Goal: Task Accomplishment & Management: Manage account settings

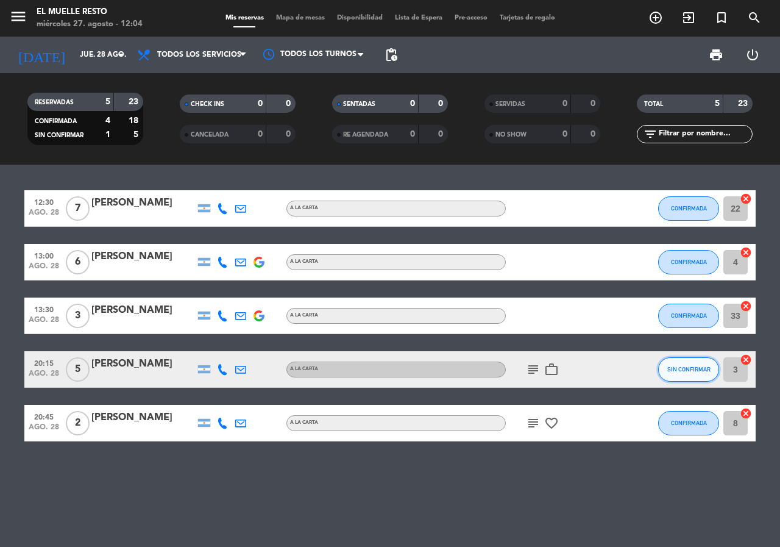
click at [688, 365] on button "SIN CONFIRMAR" at bounding box center [688, 369] width 61 height 24
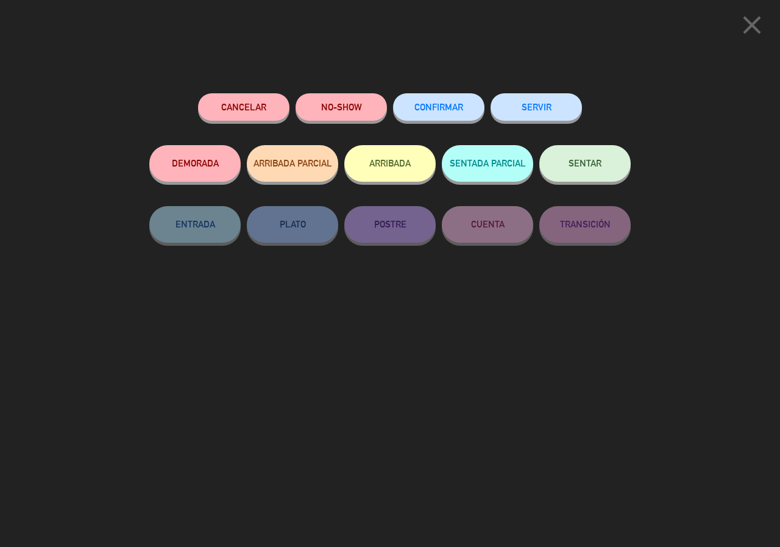
click at [433, 101] on button "CONFIRMAR" at bounding box center [438, 106] width 91 height 27
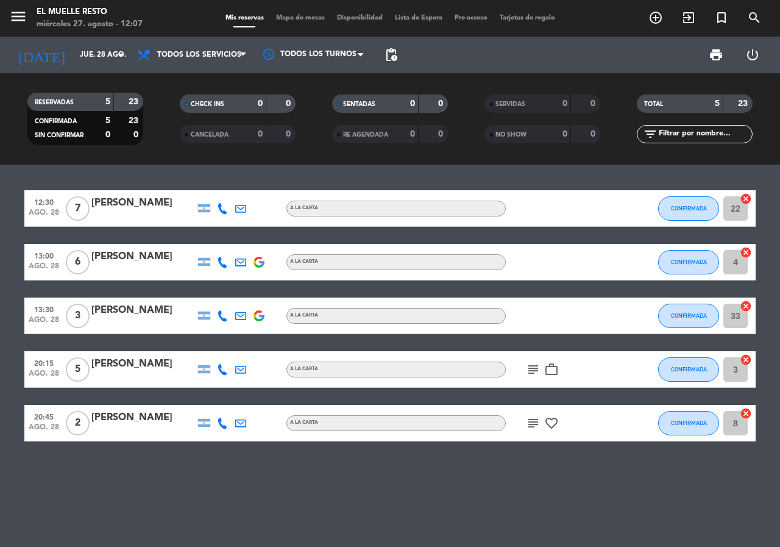
click at [545, 368] on icon "work_outline" at bounding box center [551, 369] width 15 height 15
click at [547, 368] on icon "work_outline" at bounding box center [551, 369] width 15 height 15
click at [554, 426] on icon "favorite_border" at bounding box center [551, 423] width 15 height 15
click at [553, 425] on icon "favorite_border" at bounding box center [551, 423] width 15 height 15
click at [74, 49] on input "jue. 28 ago." at bounding box center [122, 54] width 97 height 21
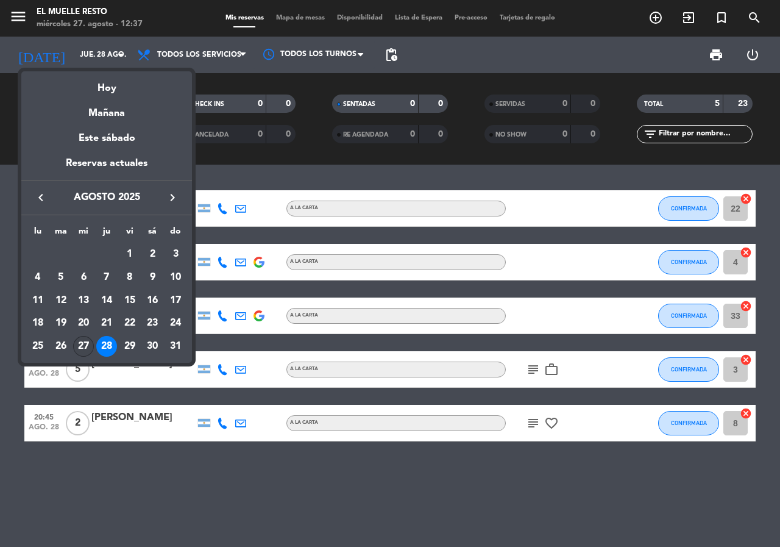
click at [80, 345] on div "27" at bounding box center [83, 346] width 21 height 21
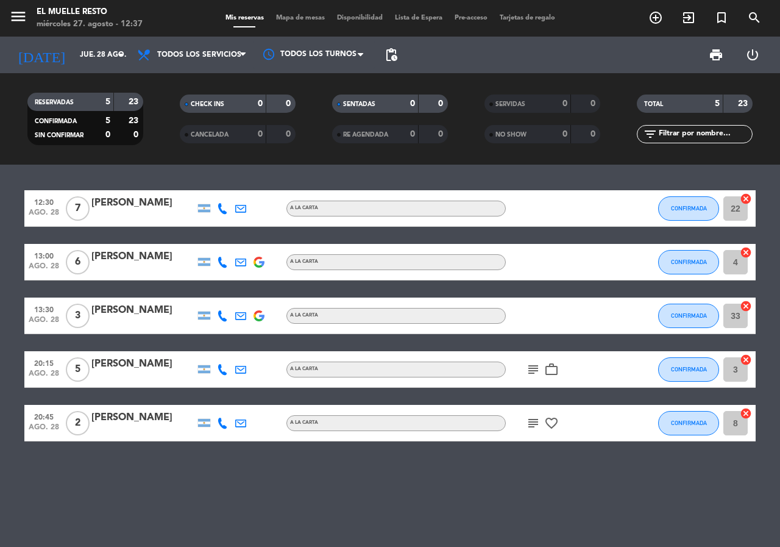
type input "mié. 27 ago."
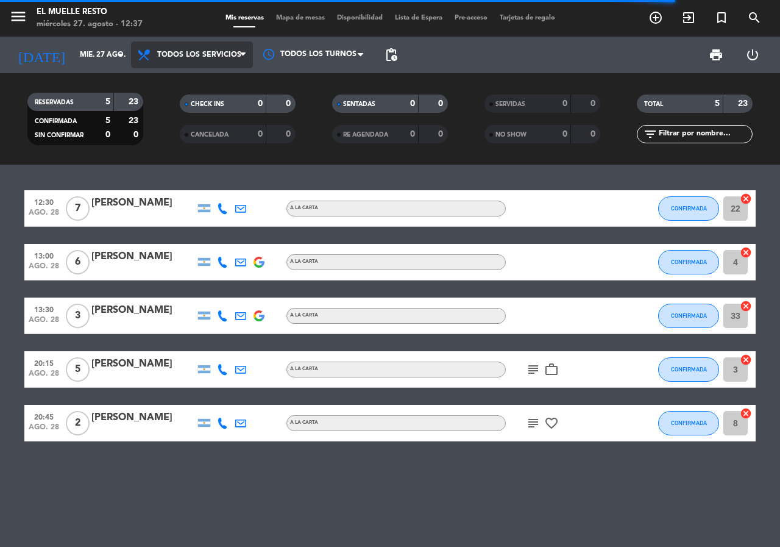
click at [243, 54] on icon at bounding box center [242, 55] width 5 height 10
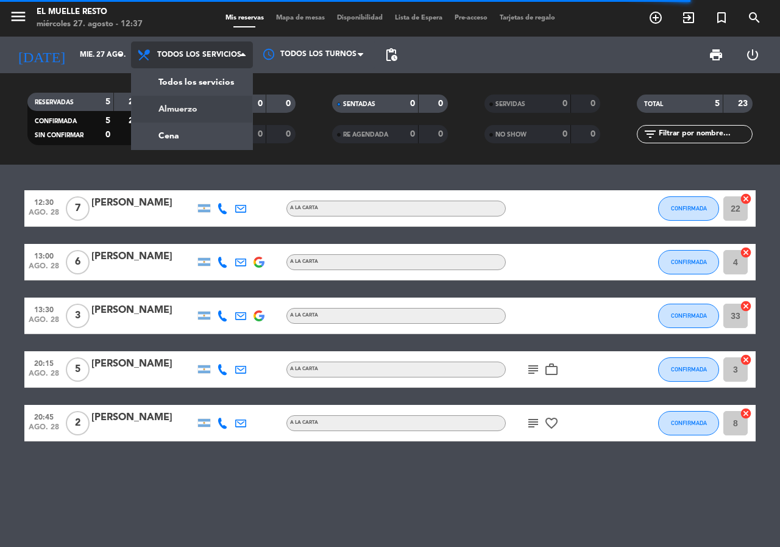
click at [203, 104] on div "menu El Muelle Resto [DATE] 27. agosto - 12:37 Mis reservas Mapa de mesas Dispo…" at bounding box center [390, 82] width 780 height 165
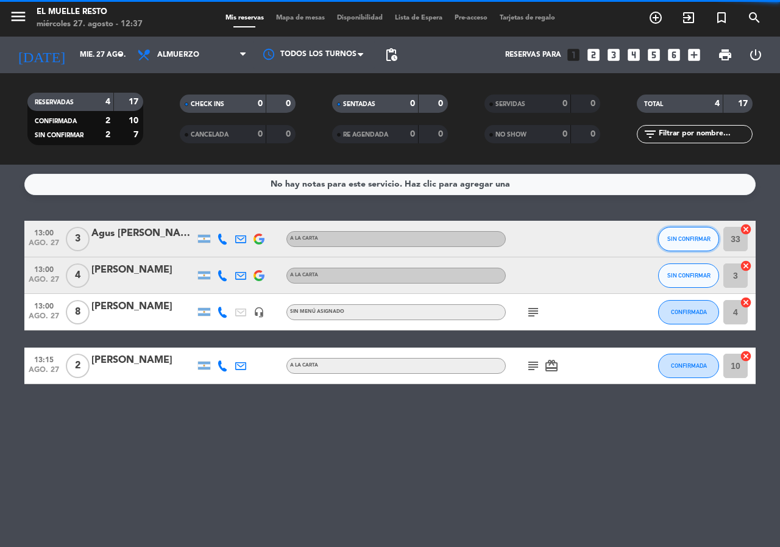
click at [682, 236] on span "SIN CONFIRMAR" at bounding box center [688, 238] width 43 height 7
